Goal: Information Seeking & Learning: Find specific fact

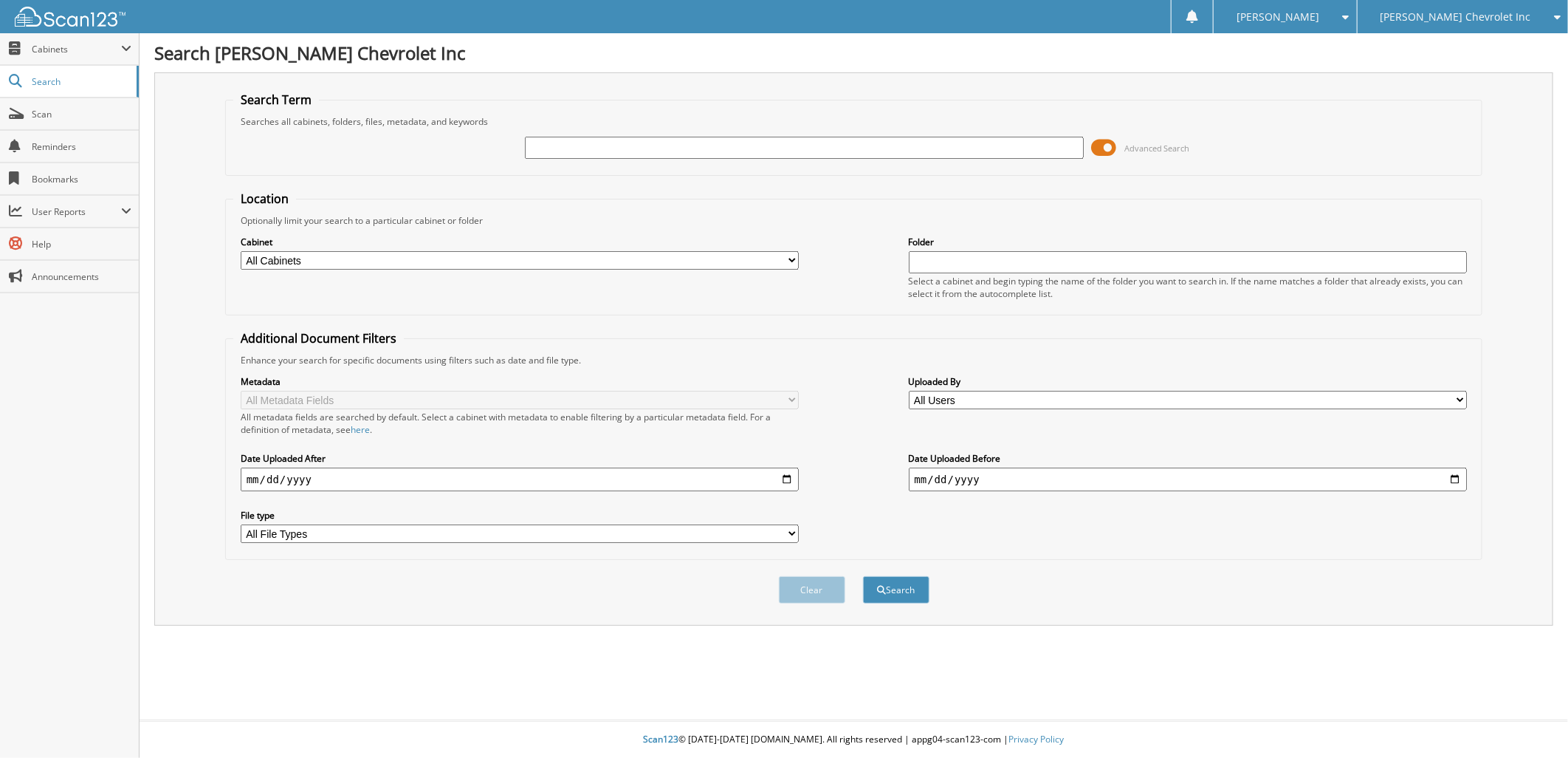
click at [544, 142] on input "text" at bounding box center [804, 147] width 559 height 22
type input "P15182"
click at [891, 576] on button "Search" at bounding box center [895, 590] width 66 height 27
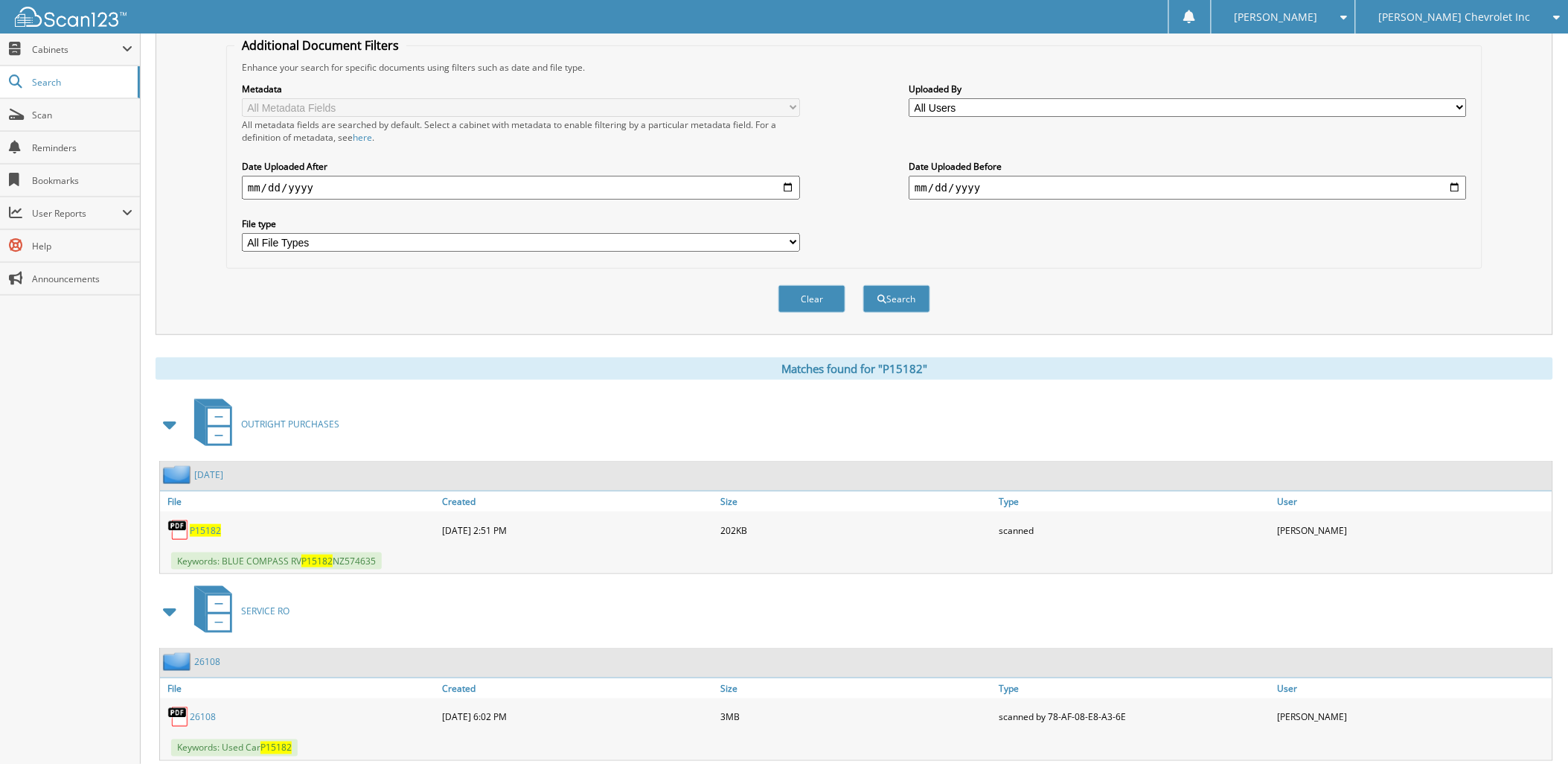
scroll to position [321, 0]
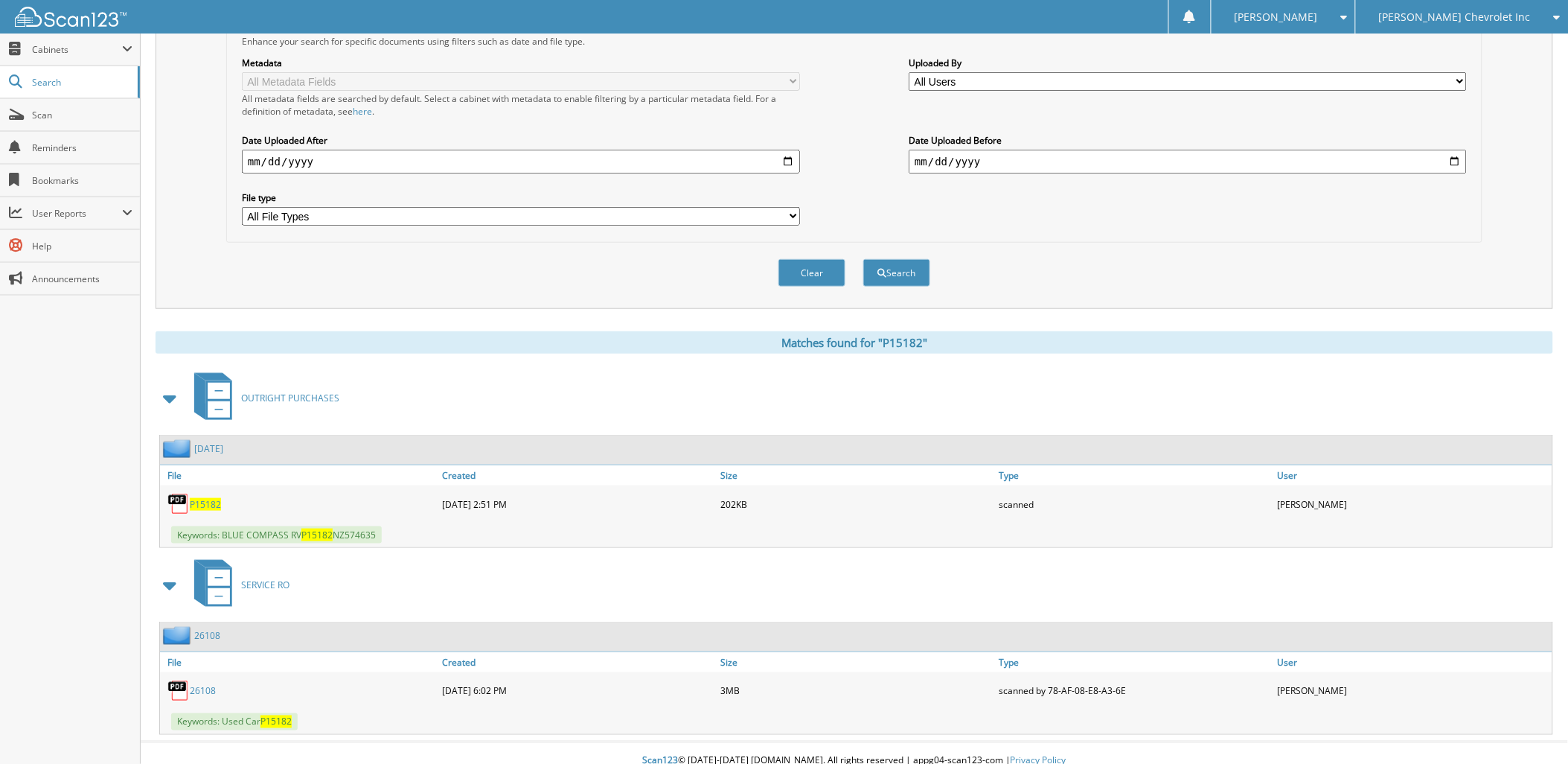
click at [199, 498] on span "P15182" at bounding box center [205, 504] width 32 height 13
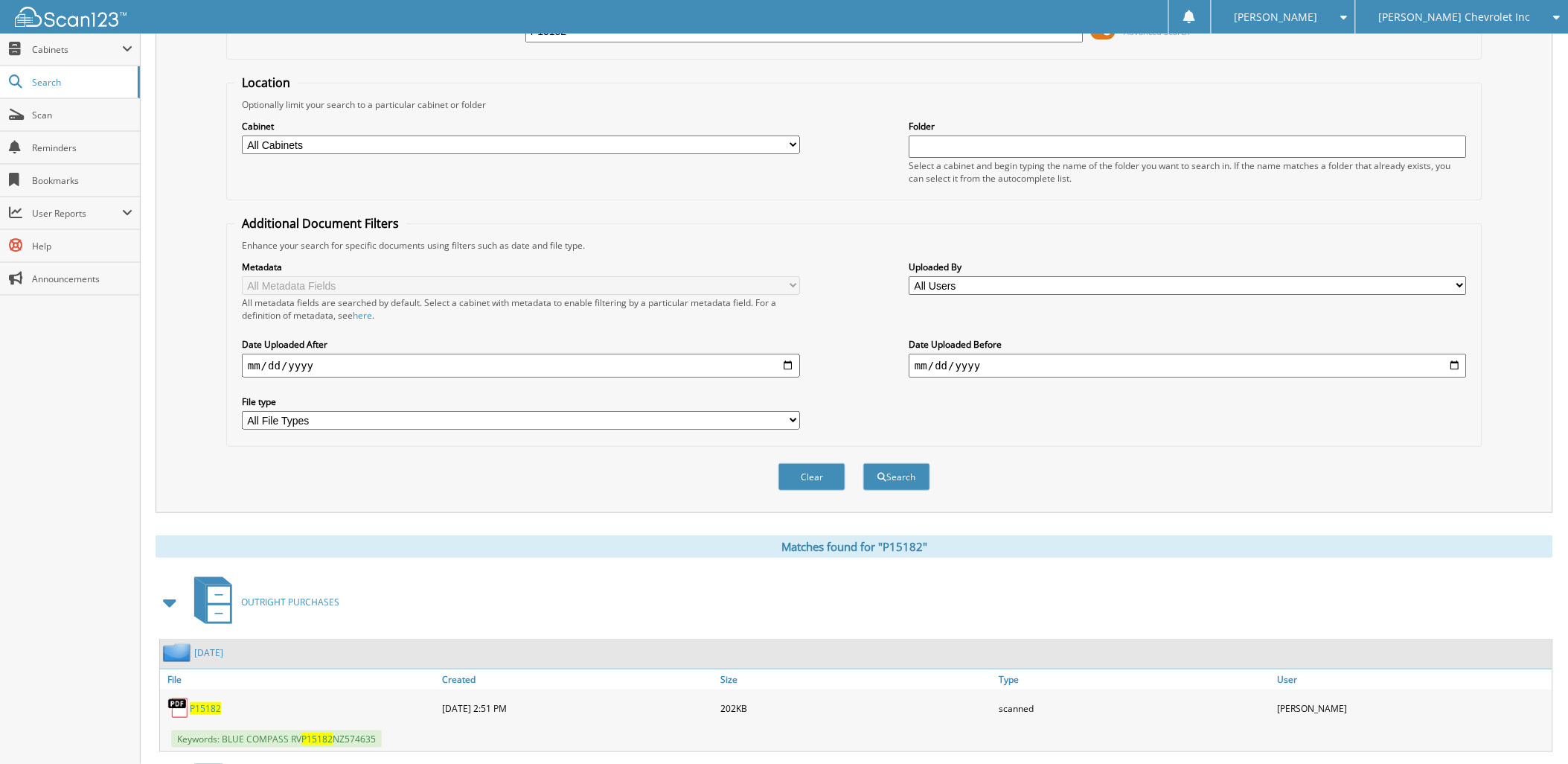
scroll to position [0, 0]
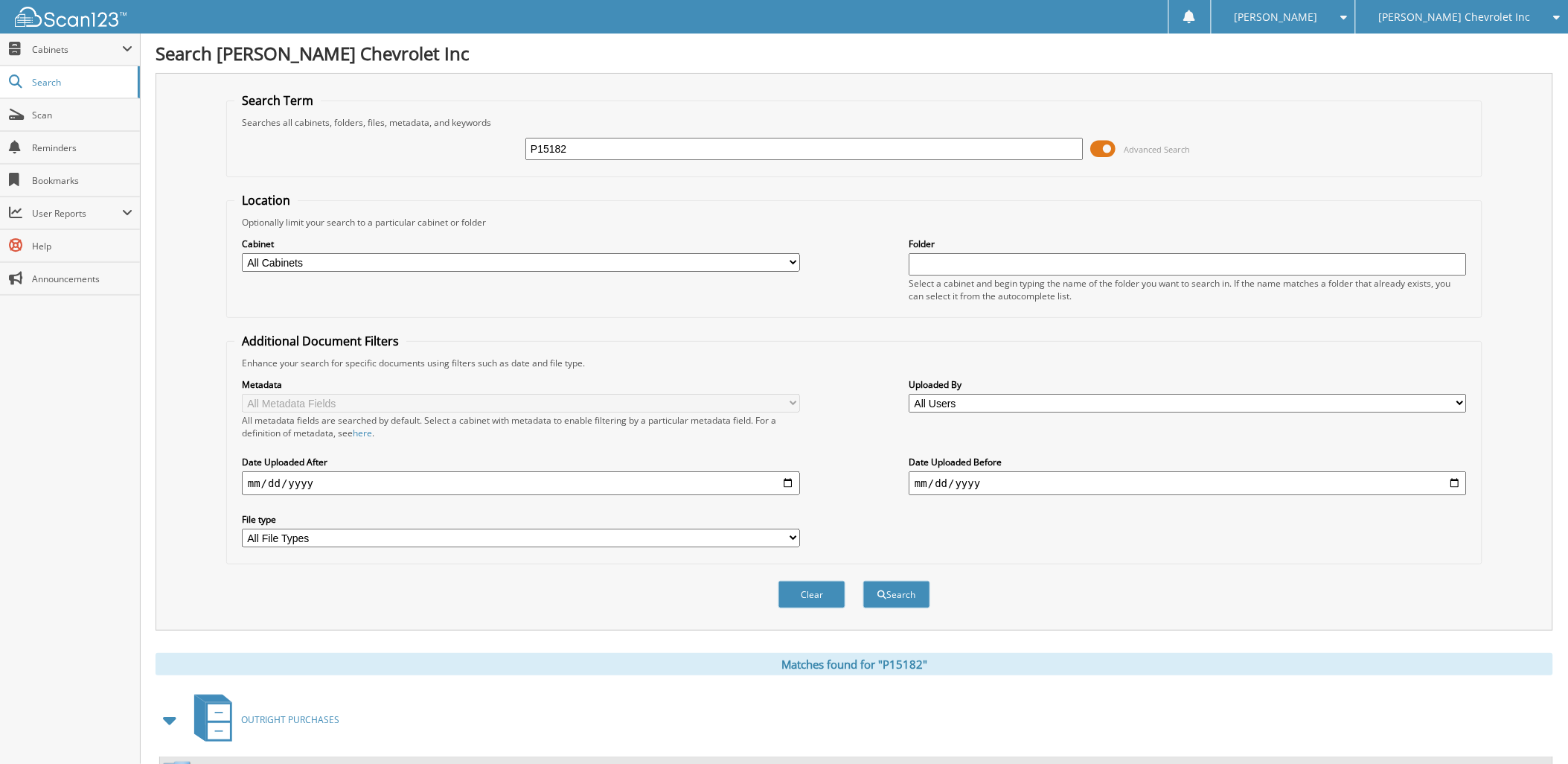
drag, startPoint x: 608, startPoint y: 146, endPoint x: 524, endPoint y: 140, distance: 84.2
click at [524, 140] on div "P15182 Advanced Search" at bounding box center [854, 149] width 1239 height 41
paste input "574635"
type input "574635"
click at [897, 581] on button "Search" at bounding box center [896, 594] width 67 height 27
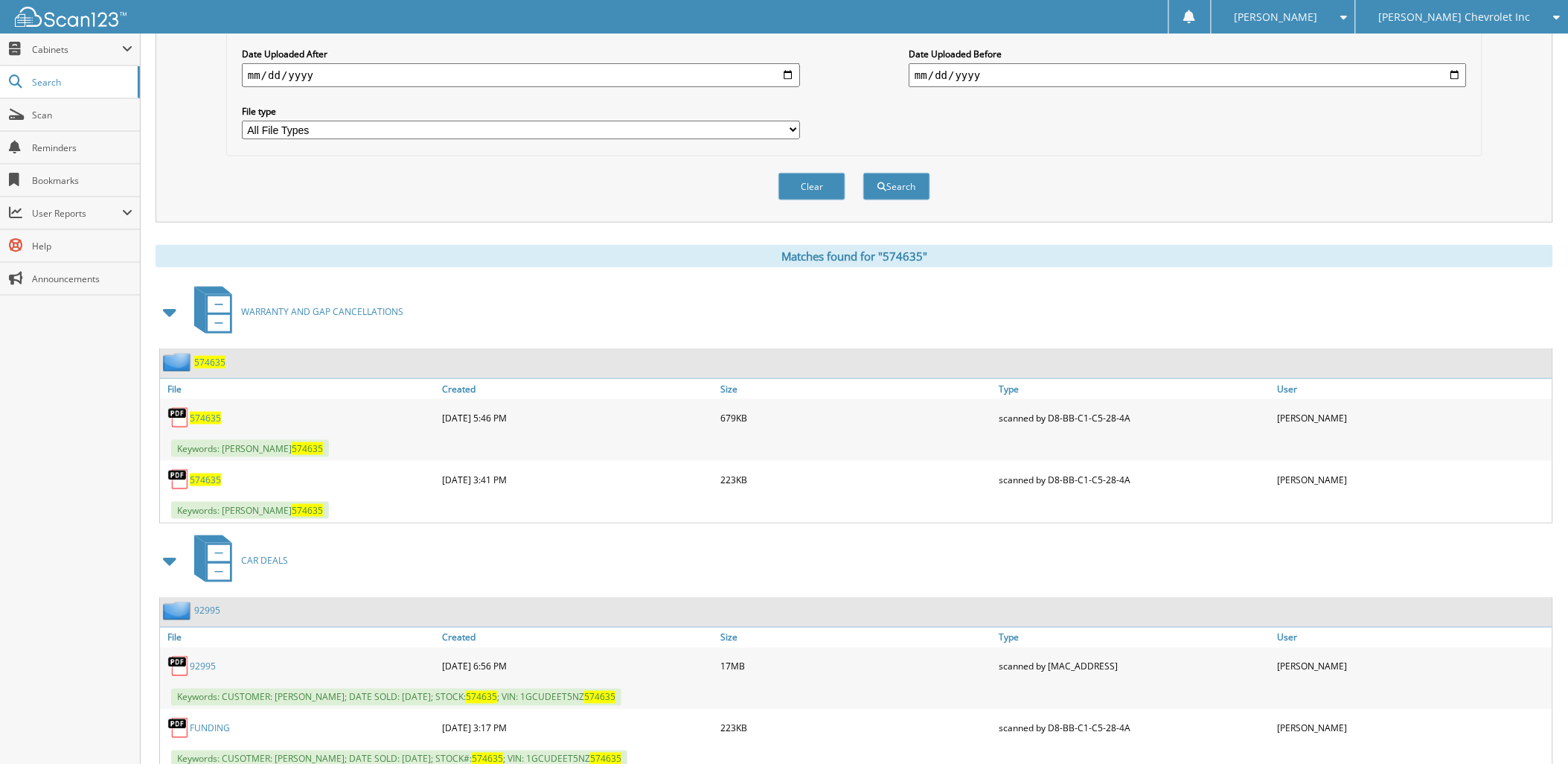
scroll to position [413, 0]
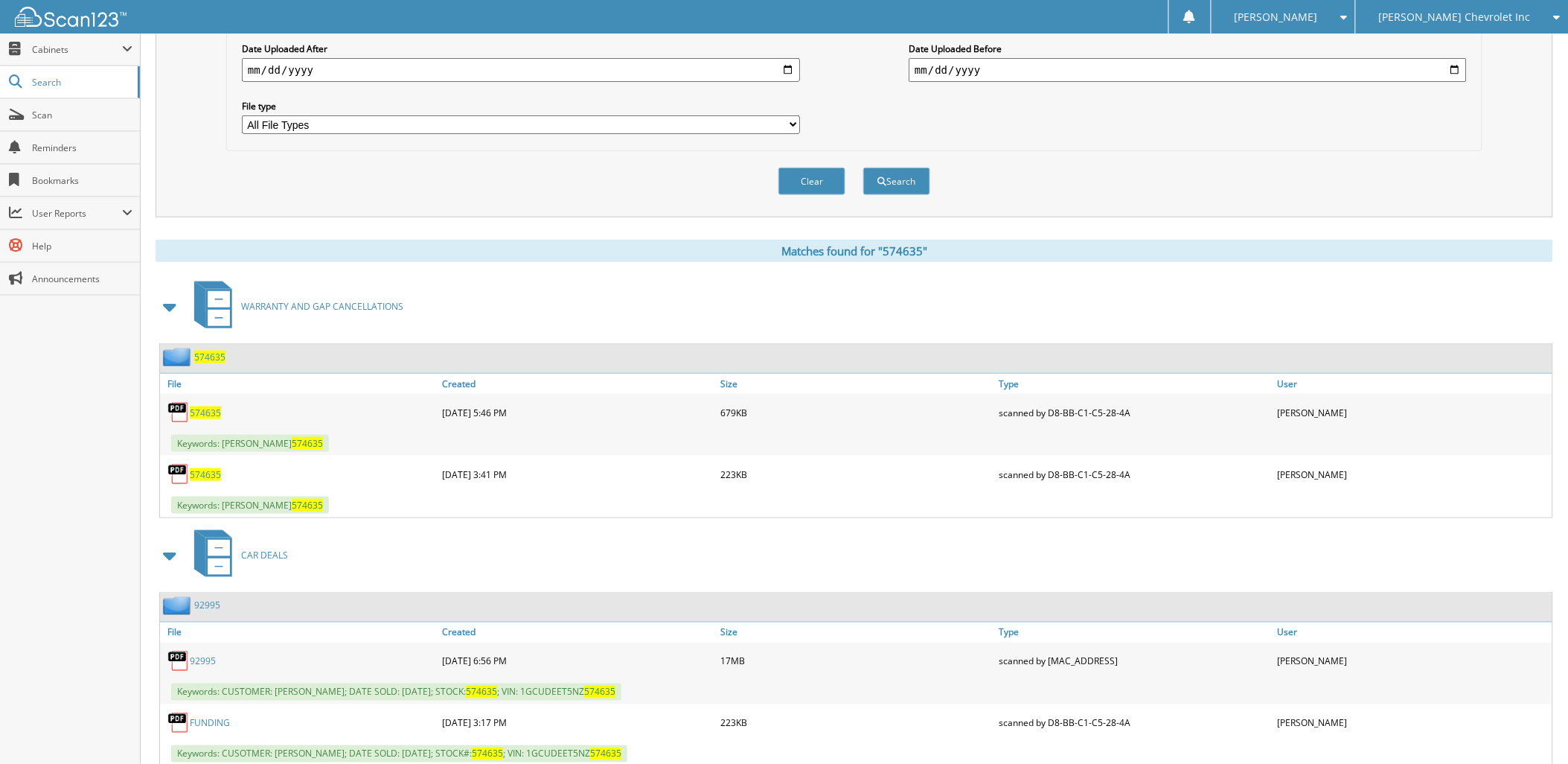
click at [205, 406] on span "574635" at bounding box center [205, 413] width 32 height 13
click at [201, 468] on span "574635" at bounding box center [205, 474] width 32 height 13
